Goal: Task Accomplishment & Management: Manage account settings

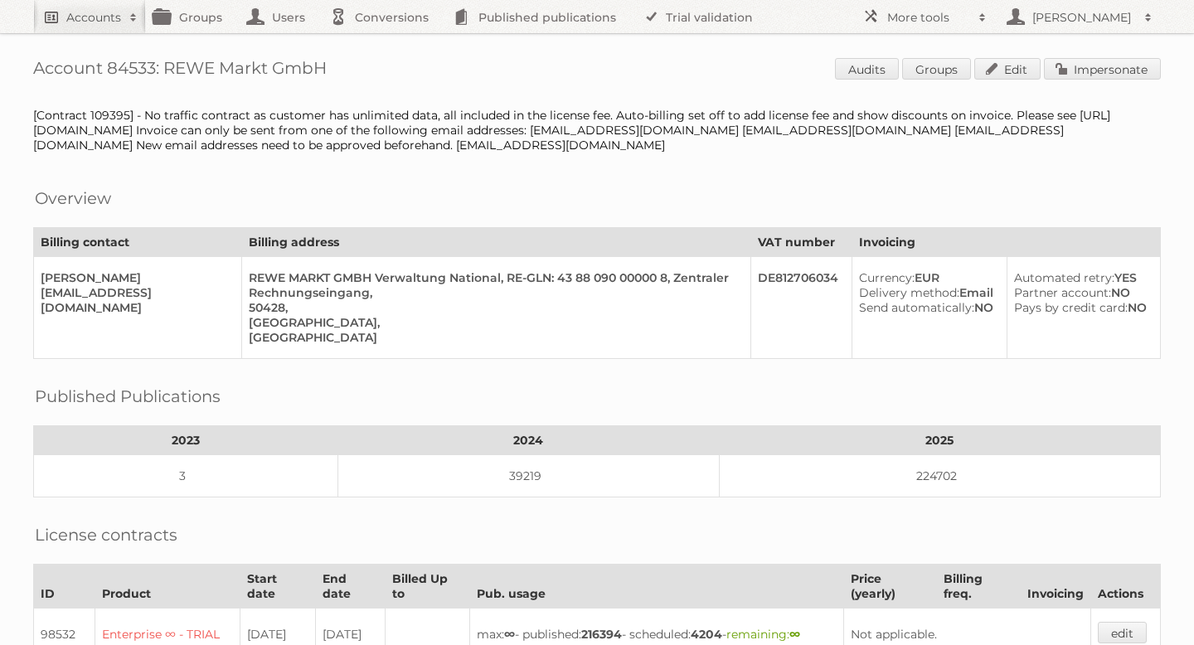
click at [109, 19] on h2 "Accounts" at bounding box center [93, 17] width 55 height 17
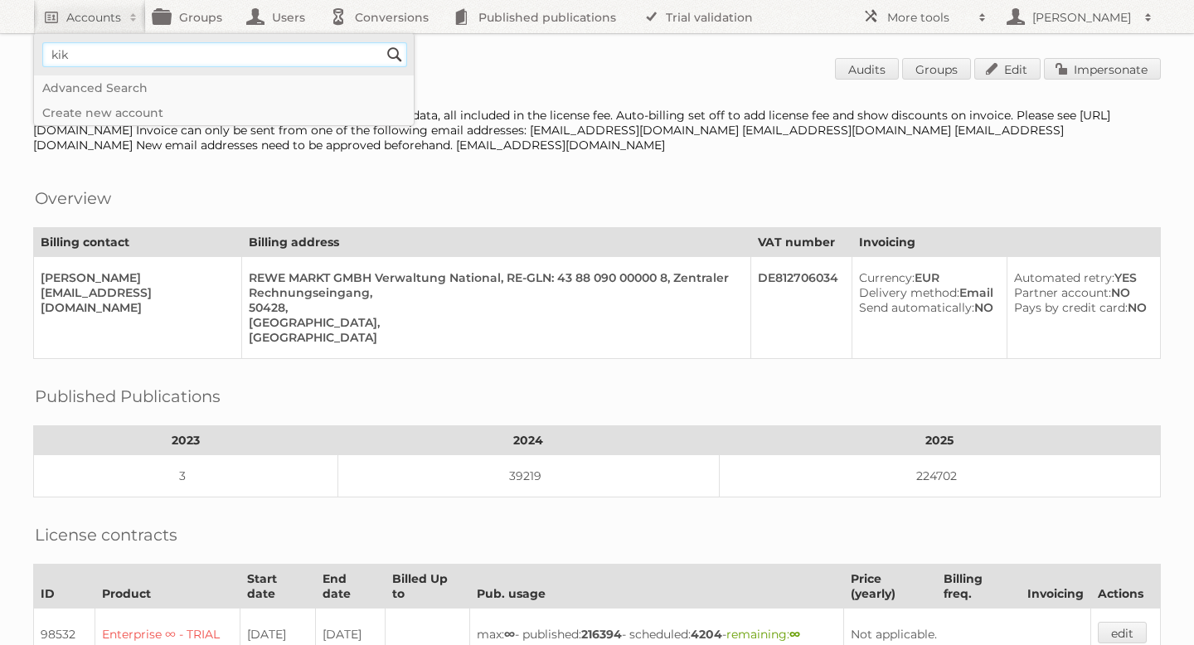
type input"] "Kik textil"
click at [395, 49] on input "Search" at bounding box center [394, 54] width 25 height 25
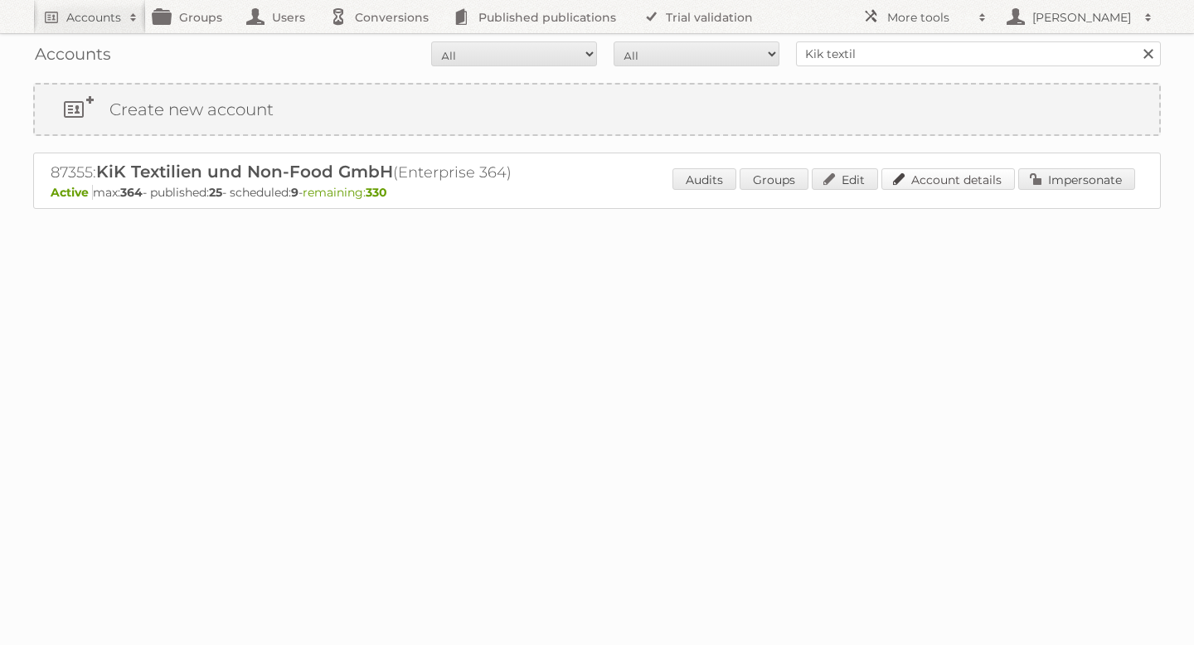
click at [947, 175] on link "Account details" at bounding box center [949, 179] width 134 height 22
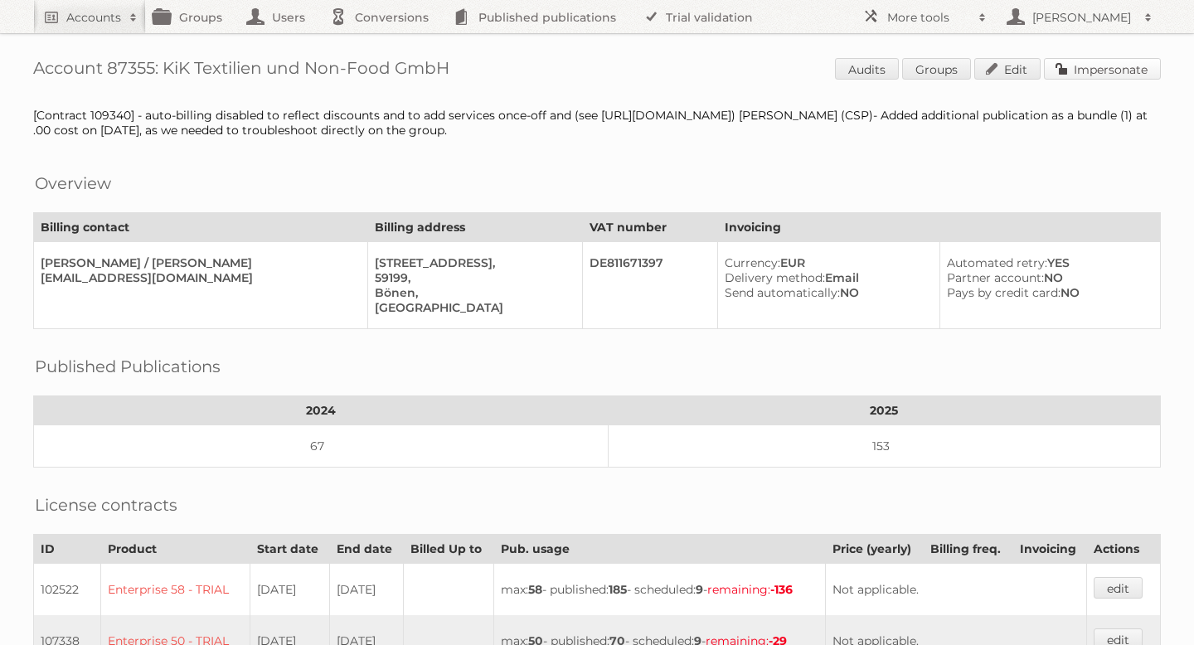
click at [1133, 68] on link "Impersonate" at bounding box center [1102, 69] width 117 height 22
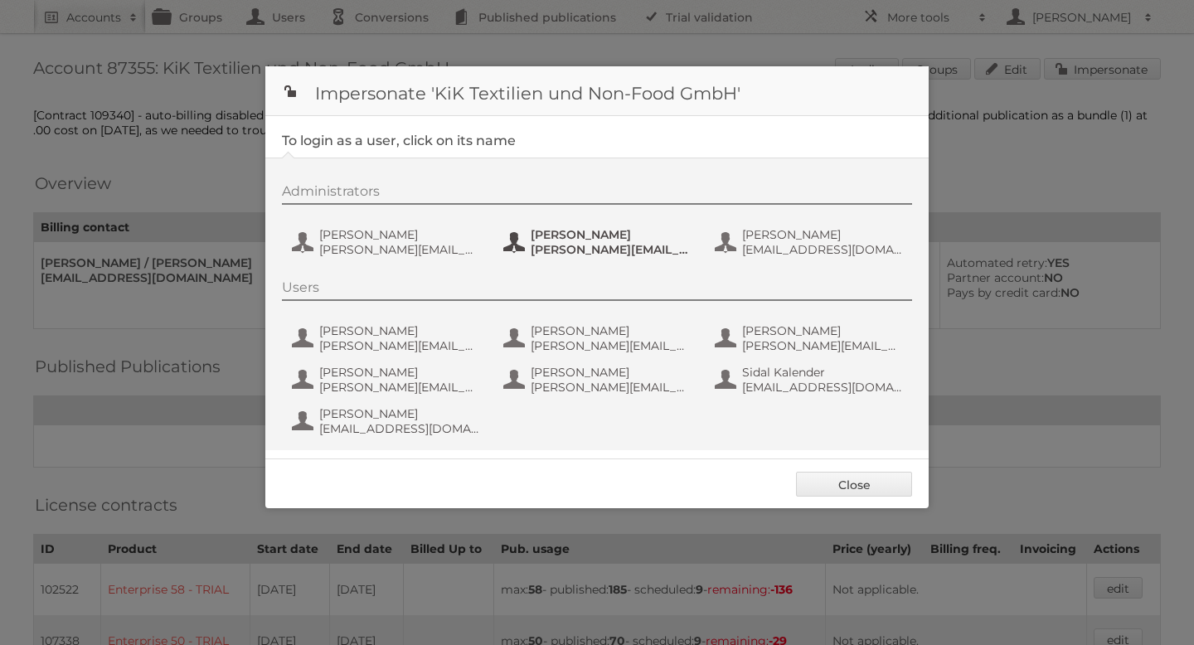
click at [557, 240] on span "[PERSON_NAME]" at bounding box center [611, 234] width 161 height 15
